Goal: Find specific page/section

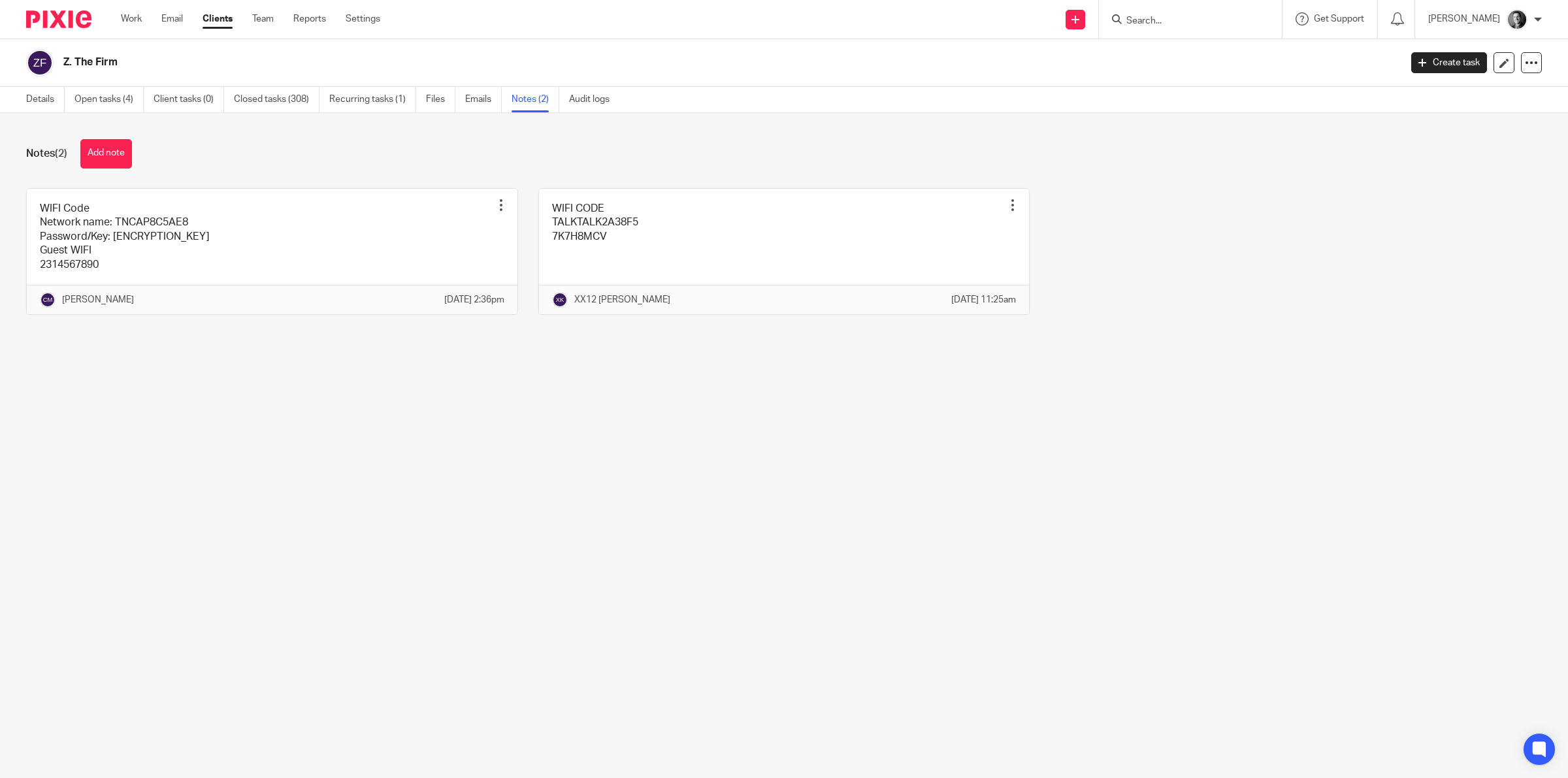
click at [1153, 20] on input "Search" at bounding box center [1184, 21] width 118 height 12
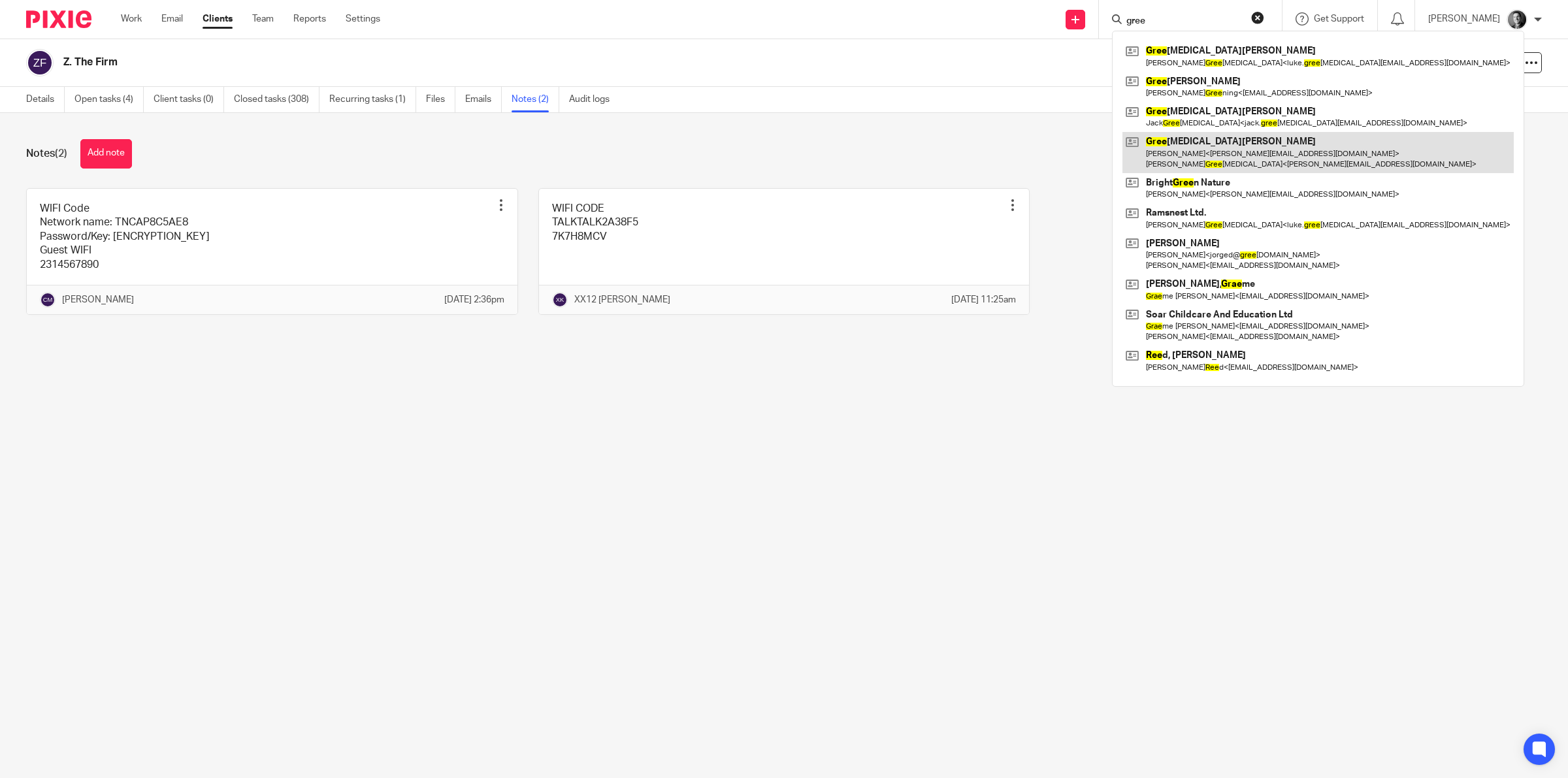
type input "gree"
click at [1168, 141] on link at bounding box center [1318, 152] width 392 height 41
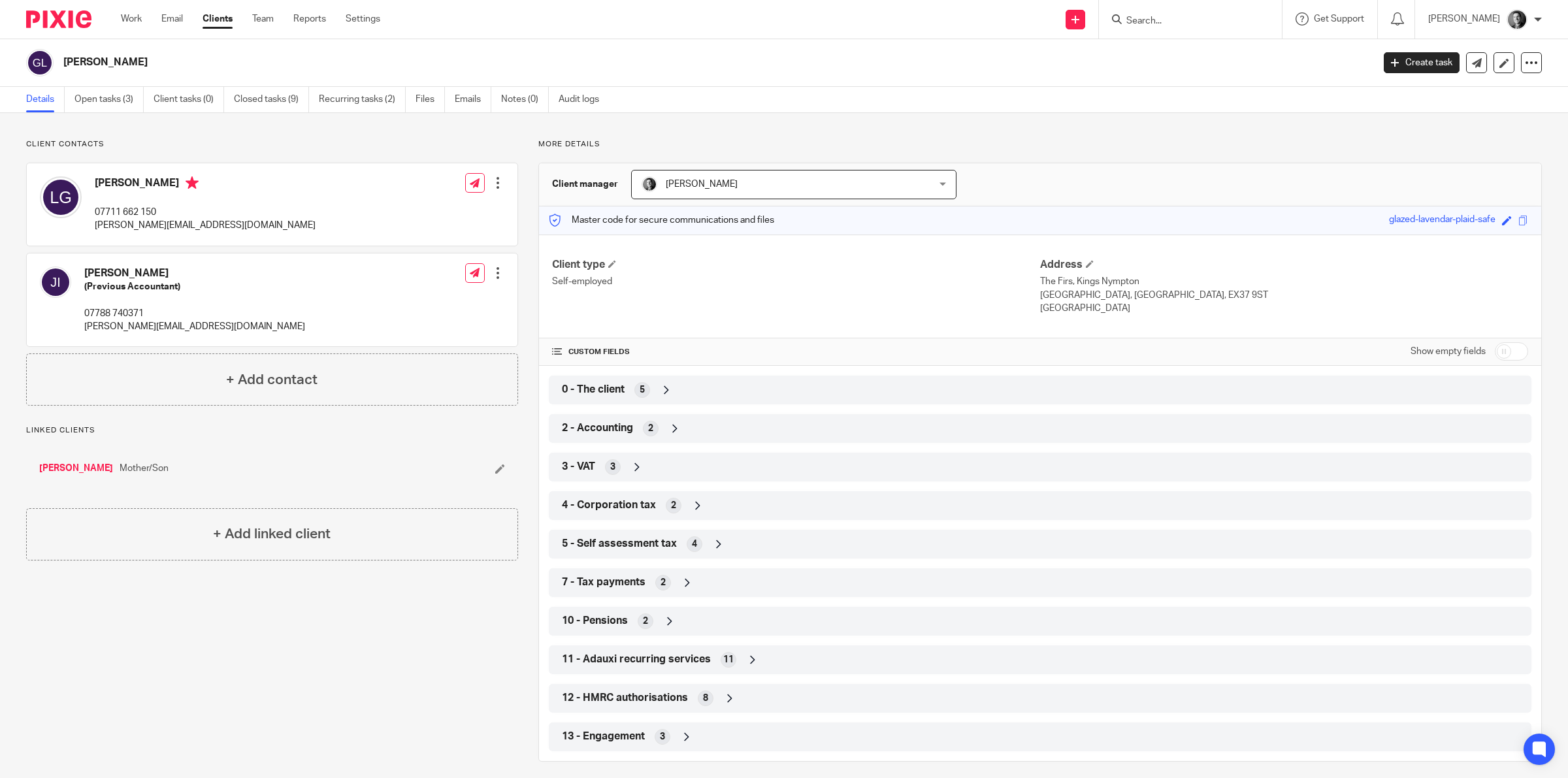
click at [637, 397] on div "5" at bounding box center [643, 390] width 16 height 16
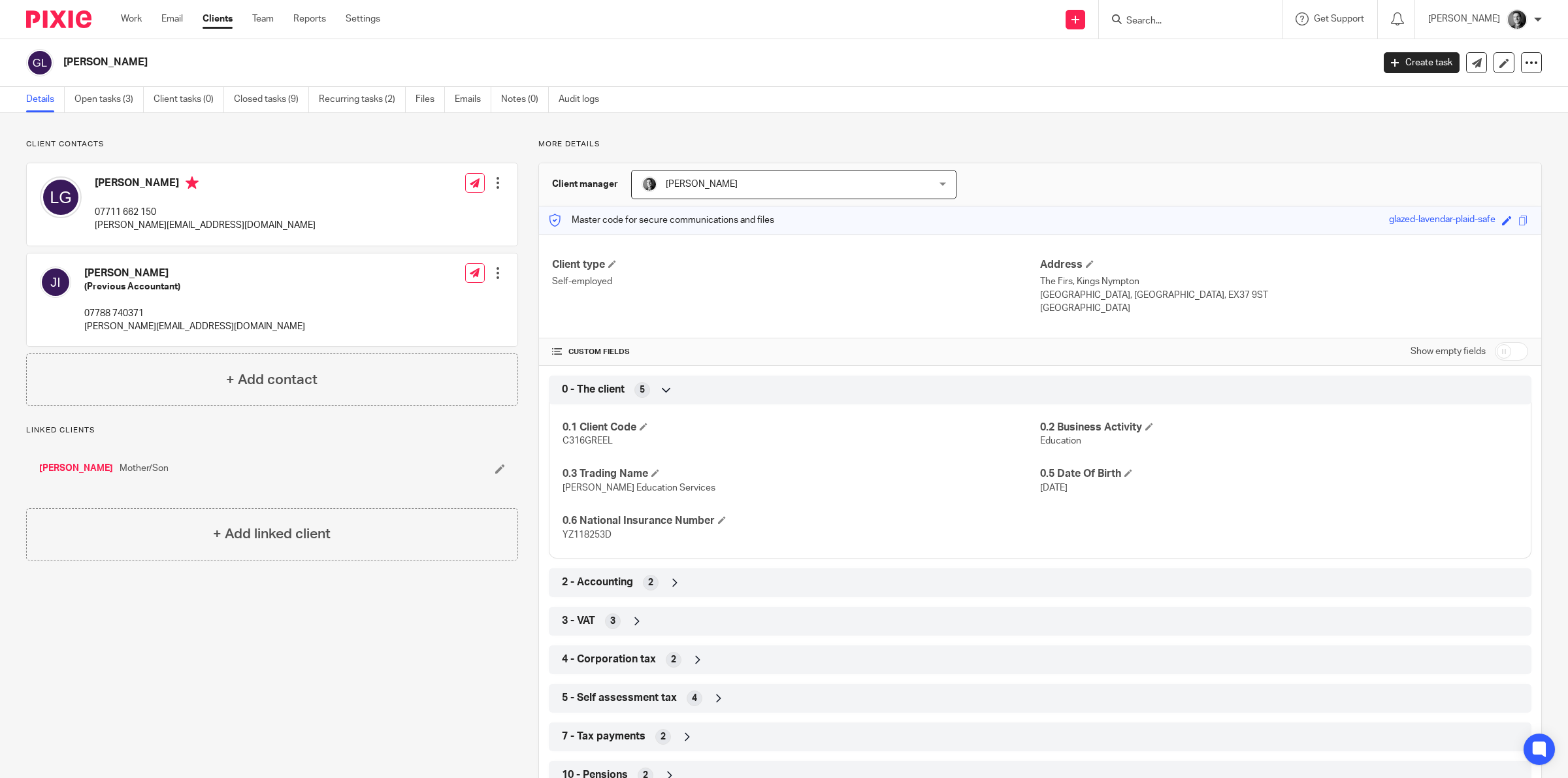
click at [593, 540] on span "YZ118253D" at bounding box center [587, 536] width 49 height 10
click at [593, 538] on span "YZ118253D" at bounding box center [587, 536] width 49 height 10
copy span "YZ118253D"
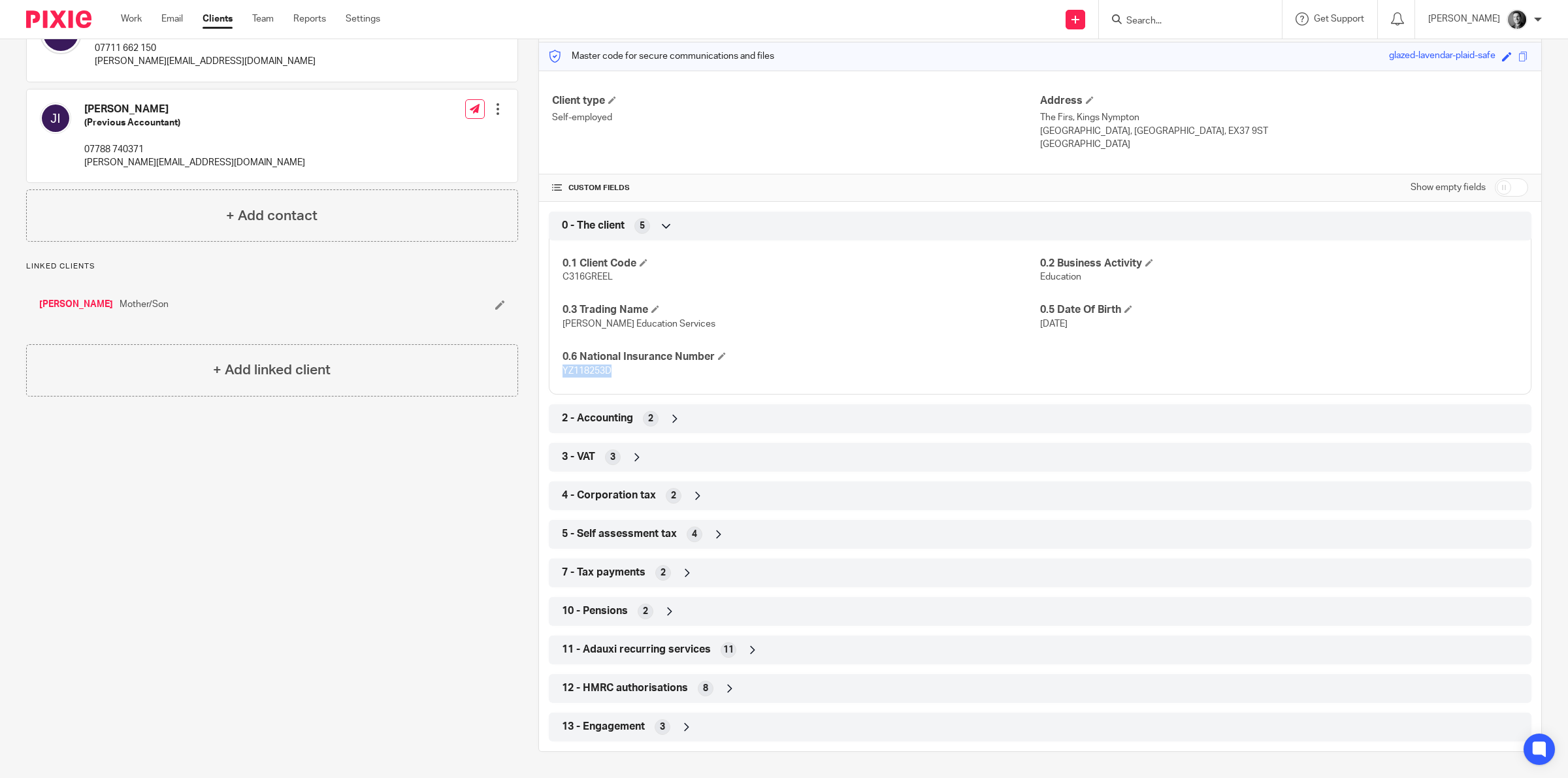
click at [722, 679] on div "12 - HMRC authorisations 8" at bounding box center [1040, 689] width 963 height 22
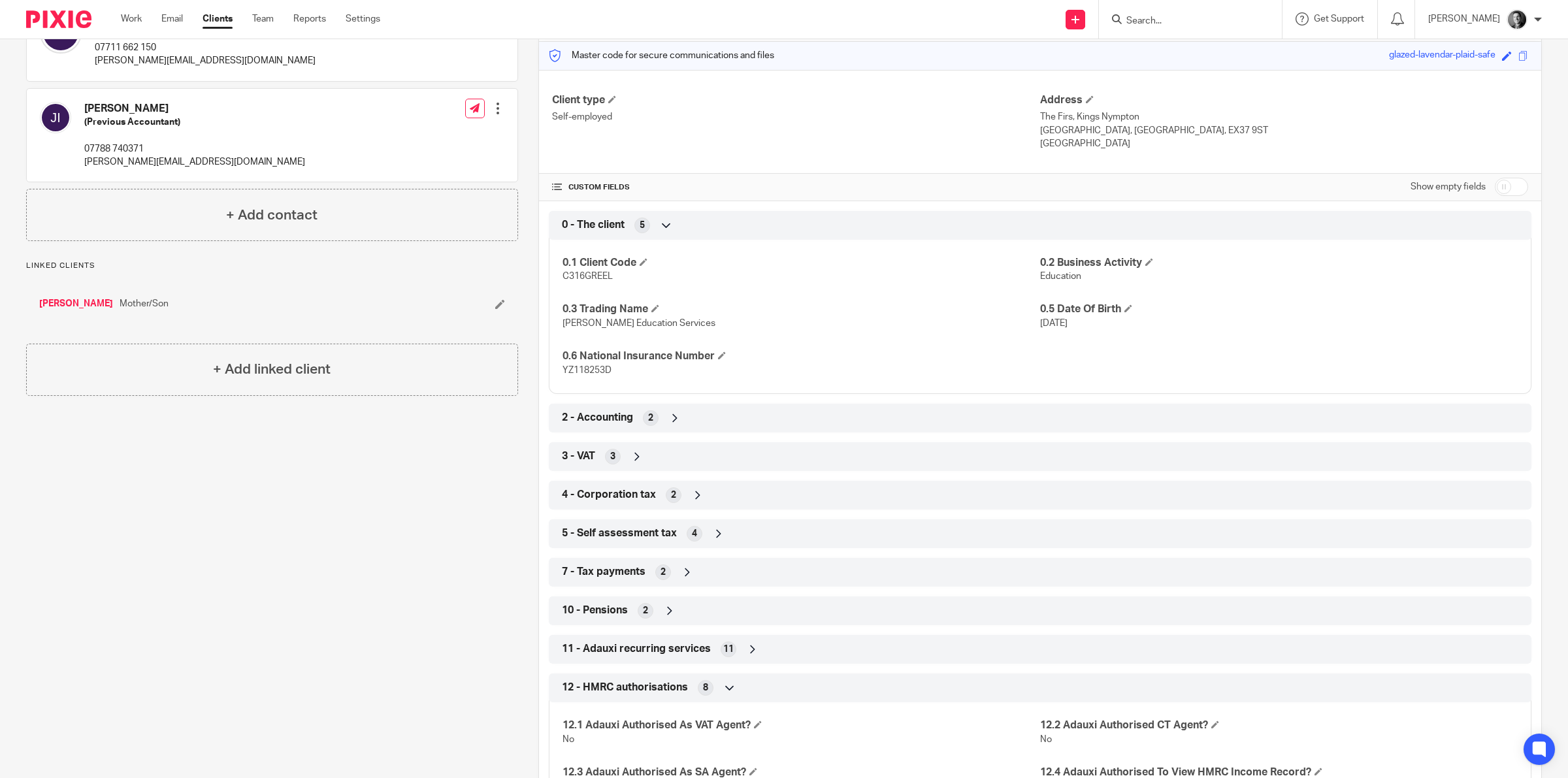
scroll to position [366, 0]
